Goal: Transaction & Acquisition: Purchase product/service

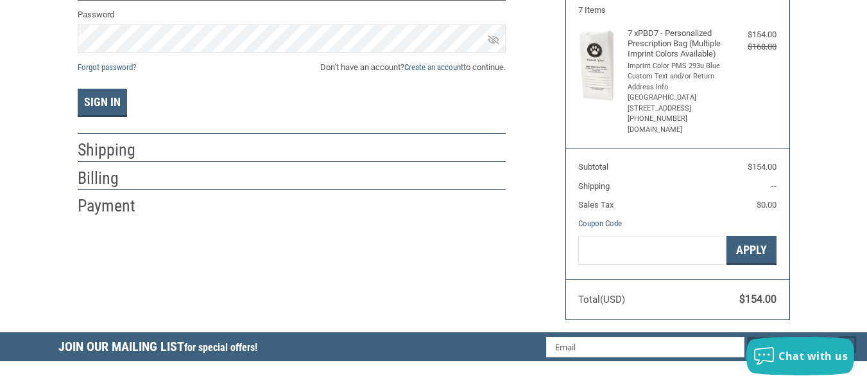
scroll to position [10, 0]
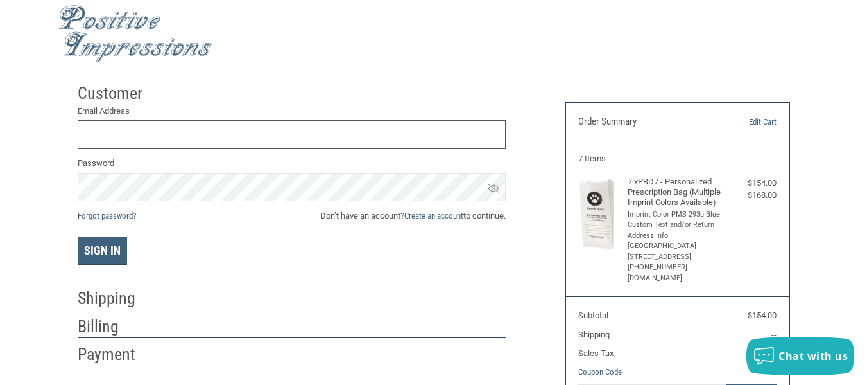
click at [193, 136] on input "Email Address" at bounding box center [292, 134] width 428 height 29
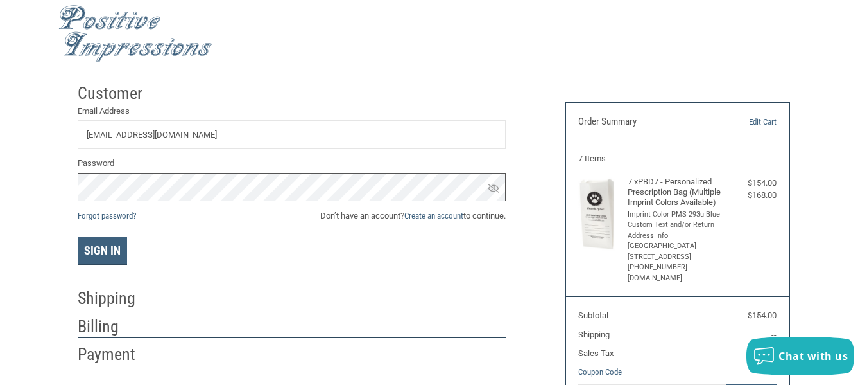
click at [78, 237] on button "Sign In" at bounding box center [102, 251] width 49 height 28
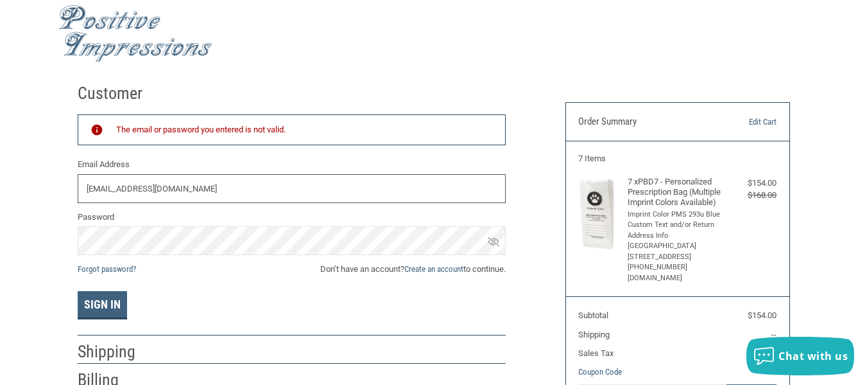
drag, startPoint x: 293, startPoint y: 193, endPoint x: 25, endPoint y: 224, distance: 269.5
click at [25, 224] on div "Customer Returning Customer The email or password you entered is not valid. Ema…" at bounding box center [433, 278] width 867 height 403
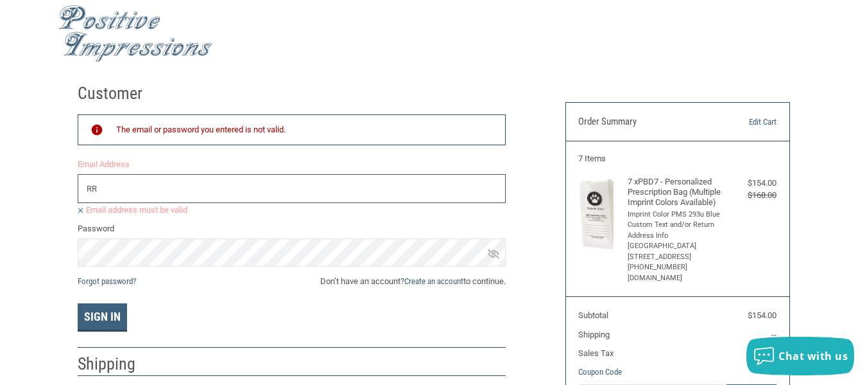
type input "[EMAIL_ADDRESS][DOMAIN_NAME]"
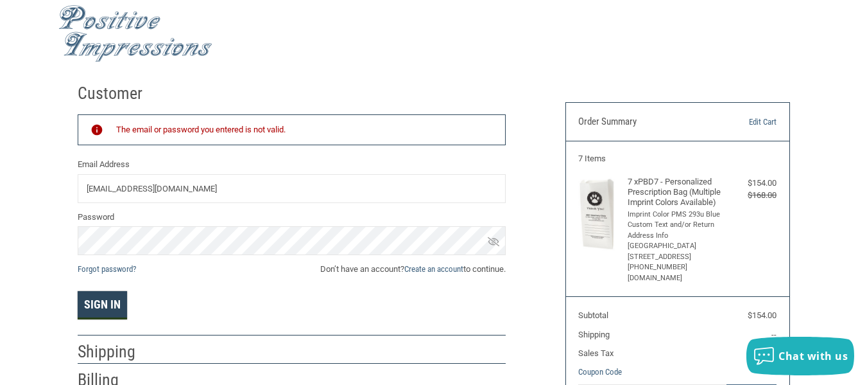
click at [104, 311] on button "Sign In" at bounding box center [102, 305] width 49 height 28
click at [121, 268] on link "Forgot password?" at bounding box center [107, 269] width 58 height 10
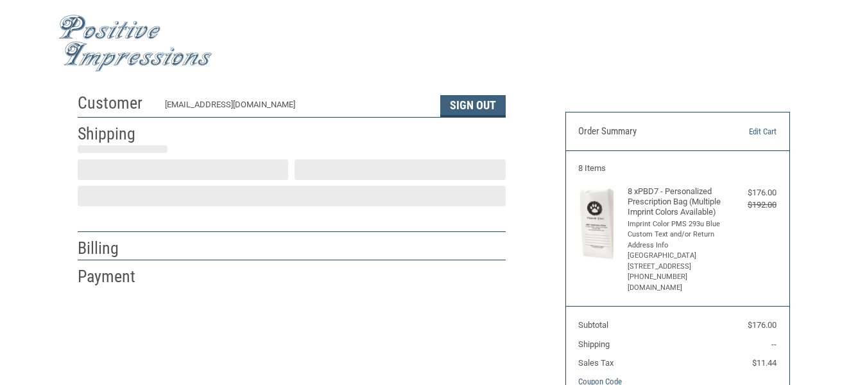
scroll to position [41, 0]
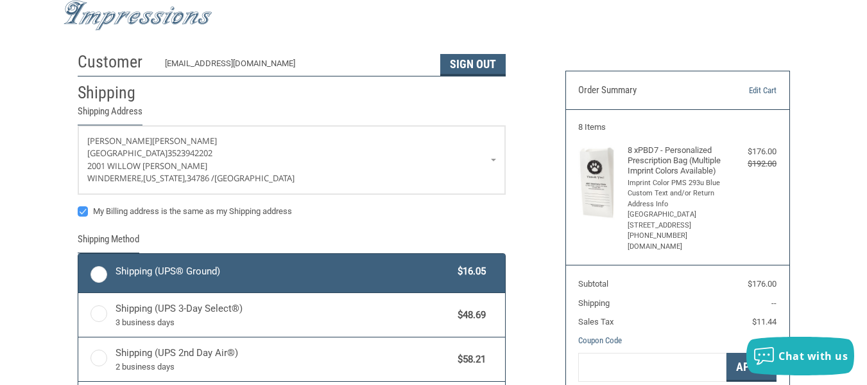
radio input "true"
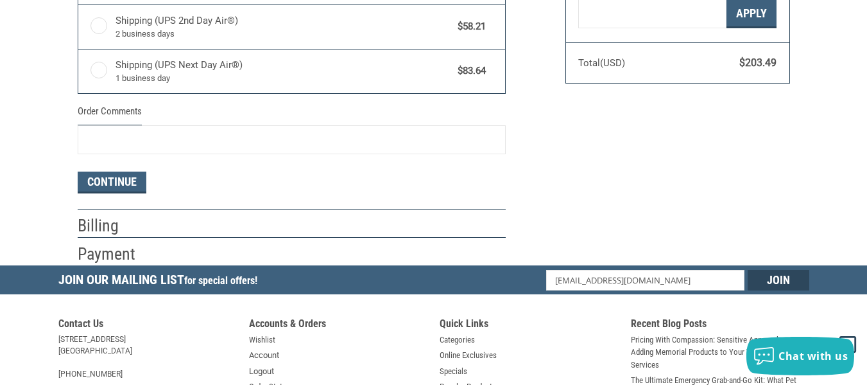
scroll to position [390, 0]
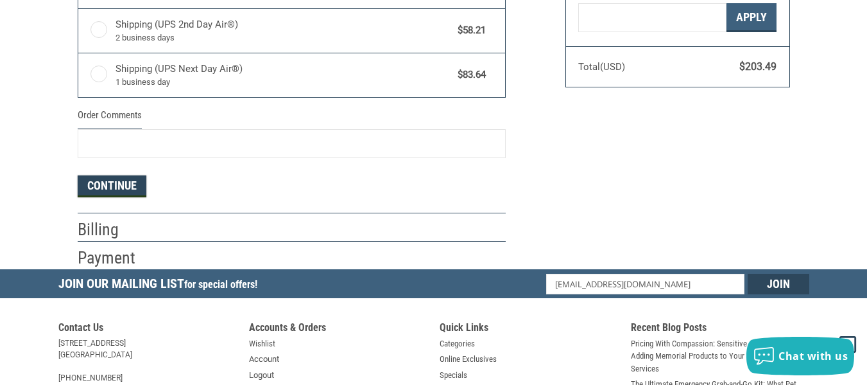
click at [109, 191] on button "Continue" at bounding box center [112, 186] width 69 height 22
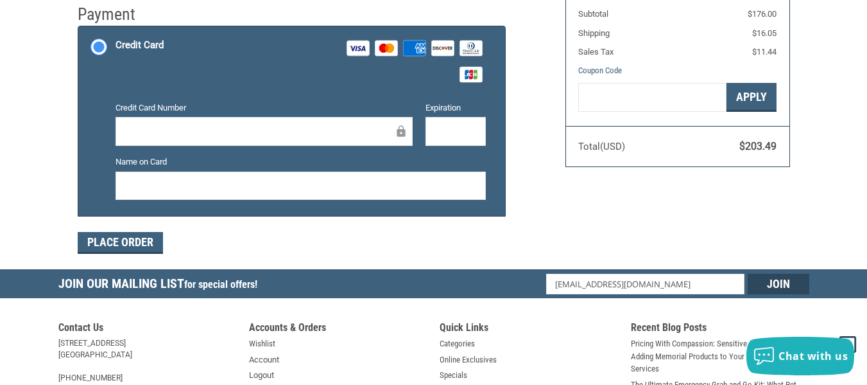
scroll to position [385, 0]
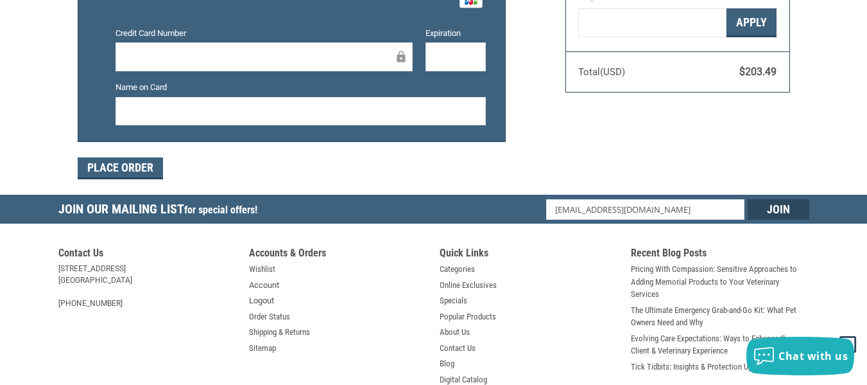
click at [238, 64] on iframe at bounding box center [260, 56] width 270 height 15
click at [232, 42] on div at bounding box center [264, 56] width 297 height 29
click at [485, 154] on form "Payment Methods Credit Card Credit Card Visa Master Amex Discover Diners Club J…" at bounding box center [292, 65] width 428 height 228
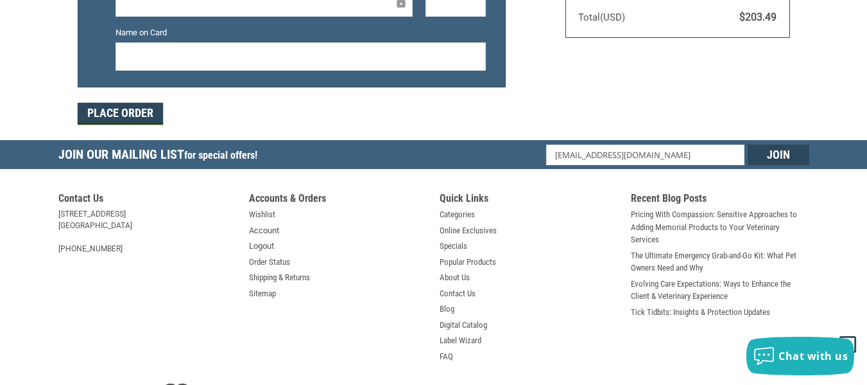
click at [105, 108] on button "Place Order" at bounding box center [120, 114] width 85 height 22
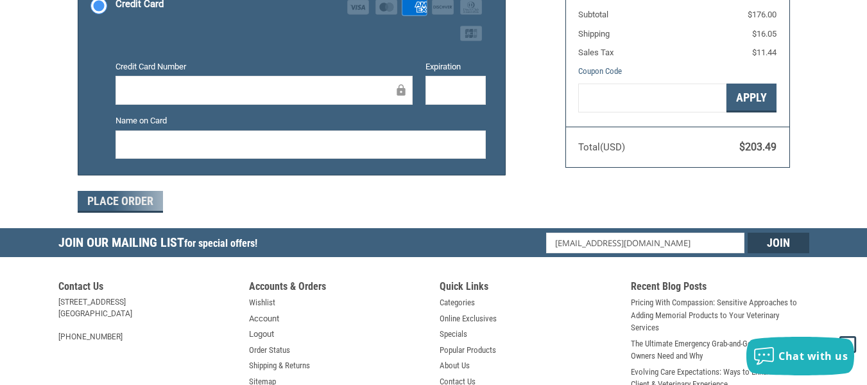
scroll to position [141, 0]
